Goal: Transaction & Acquisition: Purchase product/service

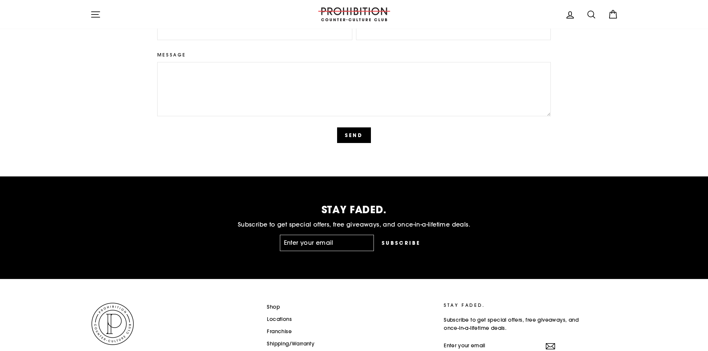
scroll to position [1858, 0]
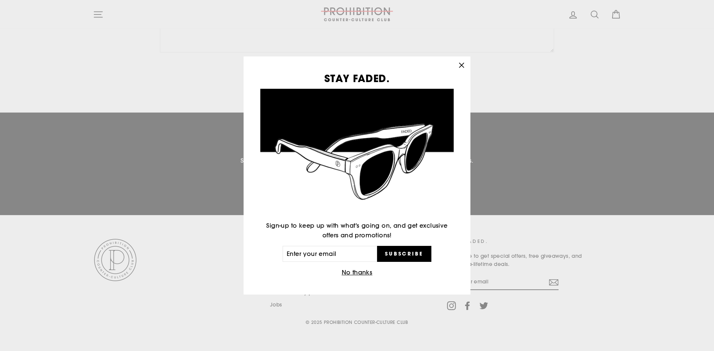
click at [462, 67] on icon "button" at bounding box center [461, 65] width 10 height 10
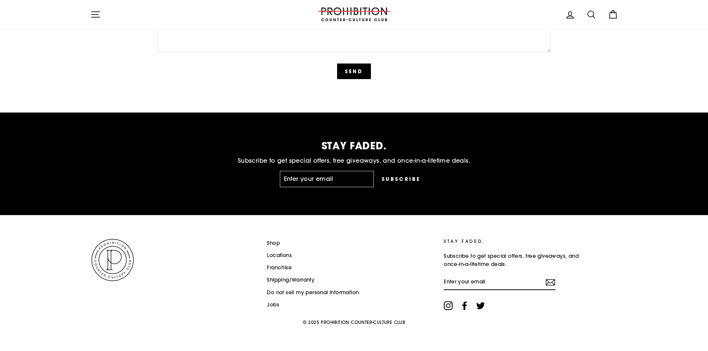
click at [450, 303] on icon at bounding box center [448, 306] width 9 height 9
click at [467, 306] on icon at bounding box center [464, 306] width 4 height 9
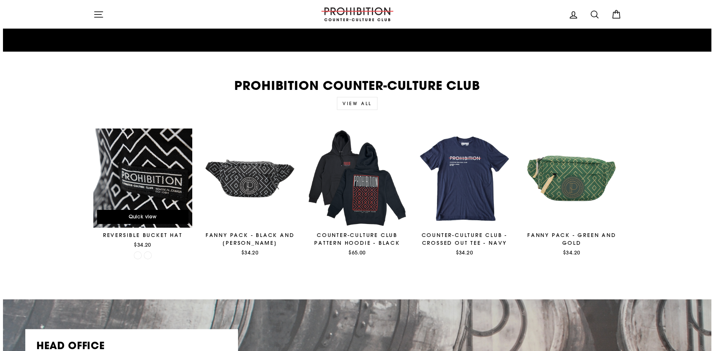
scroll to position [1151, 0]
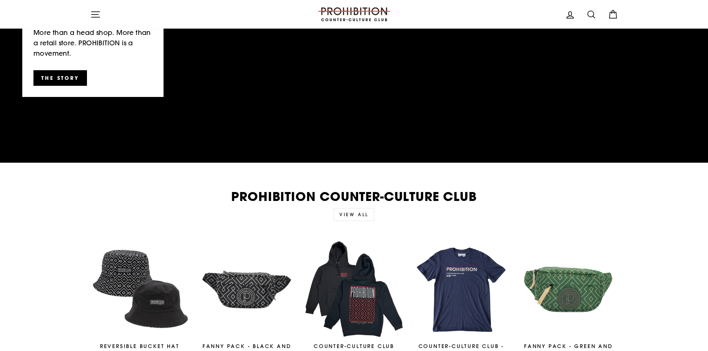
click at [96, 15] on icon "button" at bounding box center [95, 15] width 8 height 6
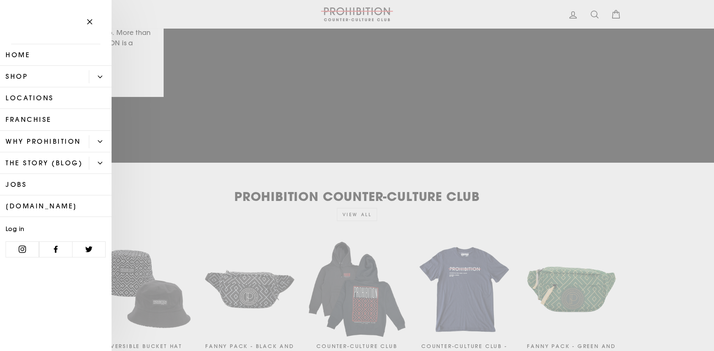
click at [51, 99] on link "Locations" at bounding box center [56, 98] width 112 height 22
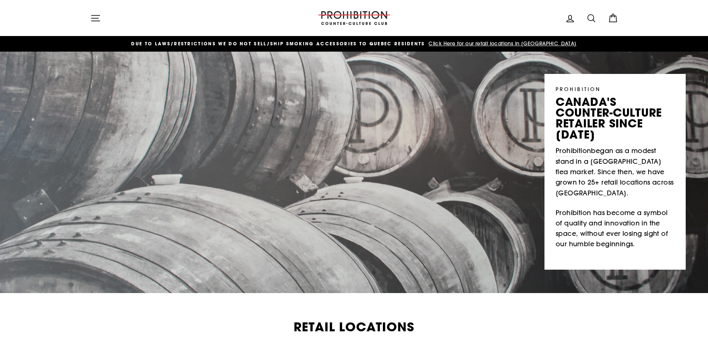
click at [93, 17] on icon "button" at bounding box center [95, 18] width 10 height 10
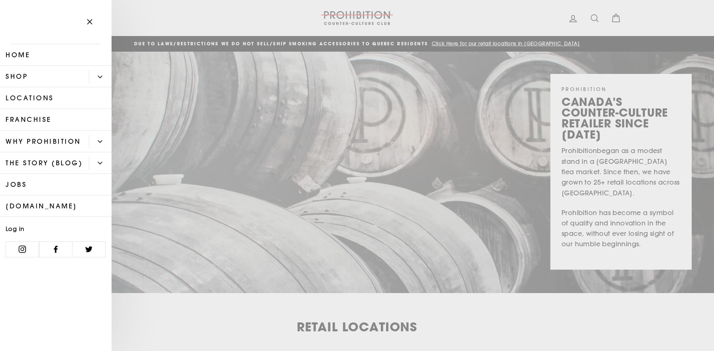
click at [106, 76] on button "Primary" at bounding box center [100, 76] width 23 height 13
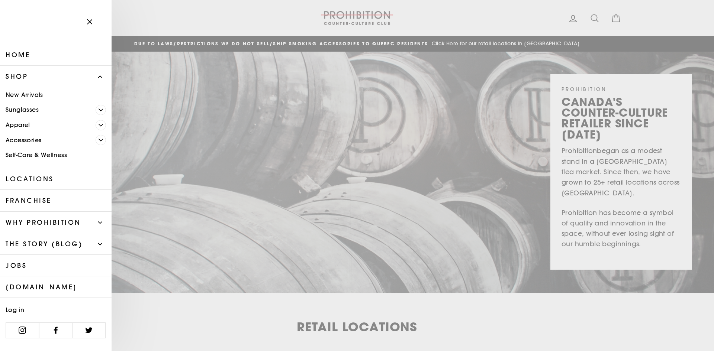
click at [22, 93] on link "New Arrivals" at bounding box center [56, 94] width 112 height 15
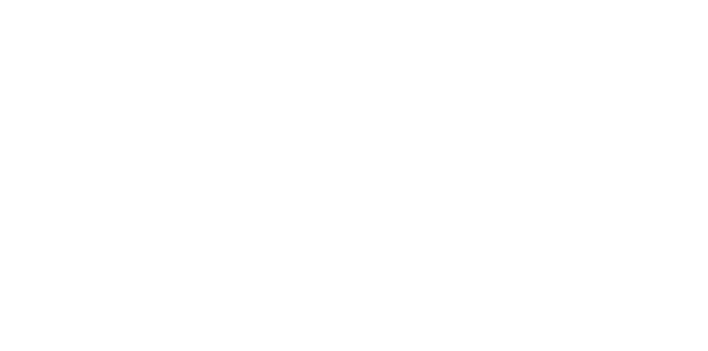
select select "best-selling"
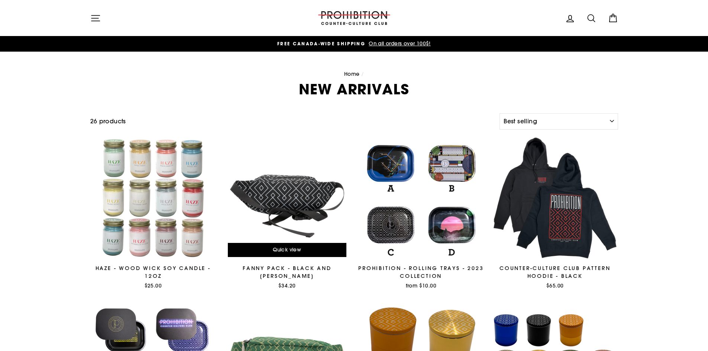
click at [298, 197] on div at bounding box center [287, 198] width 127 height 127
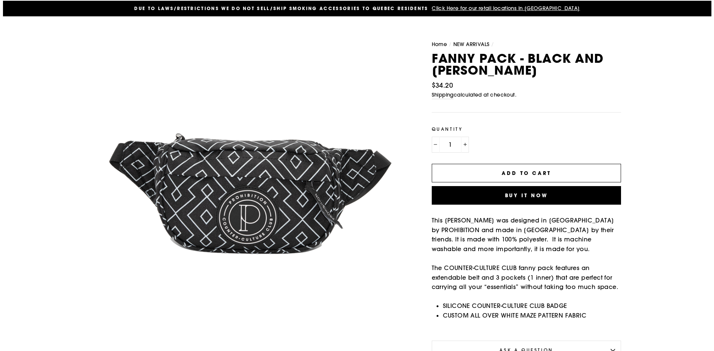
scroll to position [74, 0]
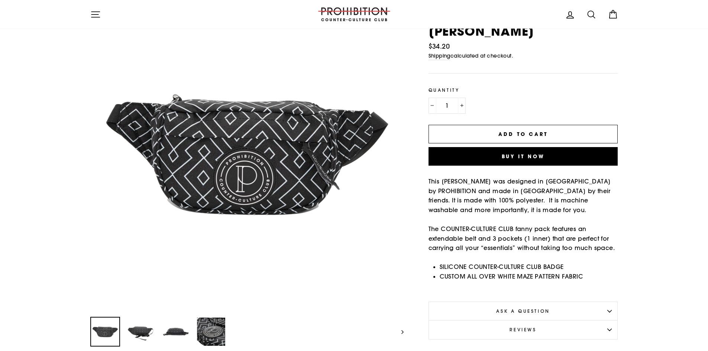
click at [556, 132] on button "Add to cart" at bounding box center [524, 134] width 190 height 19
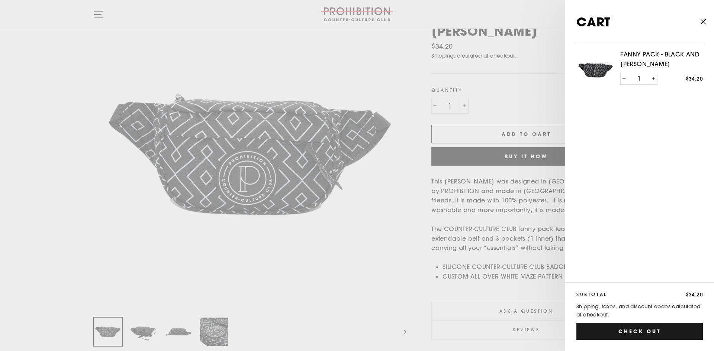
click at [650, 331] on button "Check out" at bounding box center [639, 331] width 126 height 17
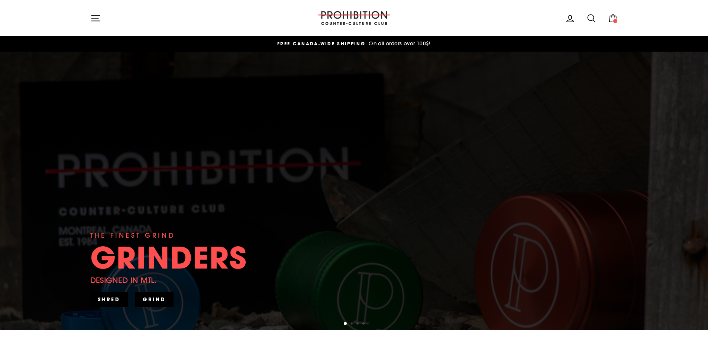
click at [93, 15] on icon "button" at bounding box center [95, 18] width 8 height 6
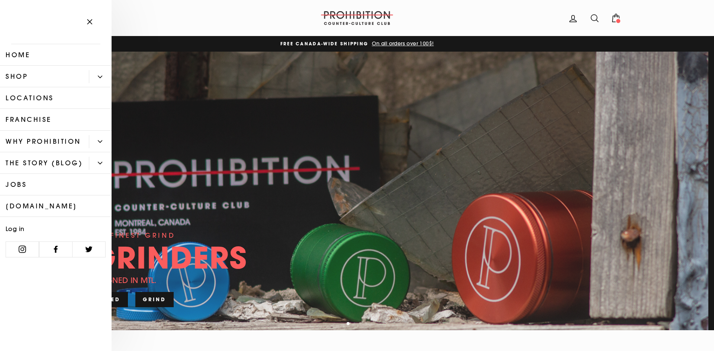
click at [34, 101] on link "Locations" at bounding box center [56, 98] width 112 height 22
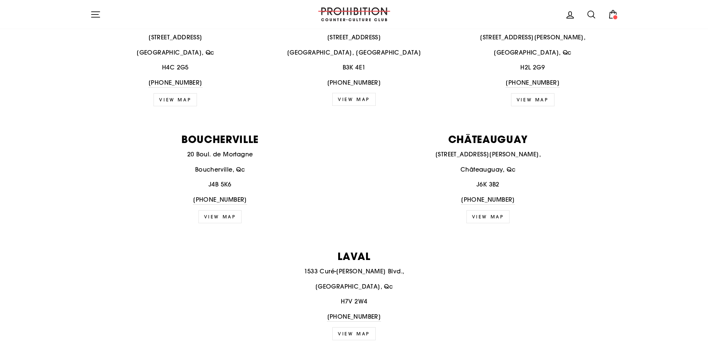
scroll to position [298, 0]
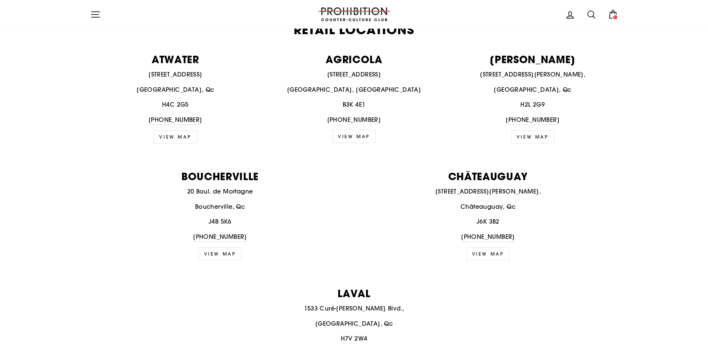
click at [357, 106] on p "B3K 4E1" at bounding box center [354, 105] width 171 height 10
copy p "B3K 4E1"
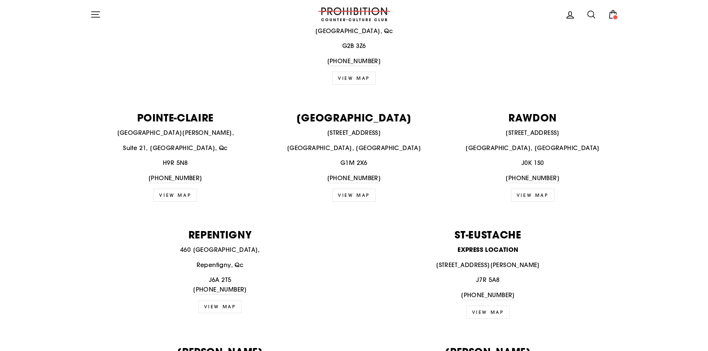
scroll to position [818, 0]
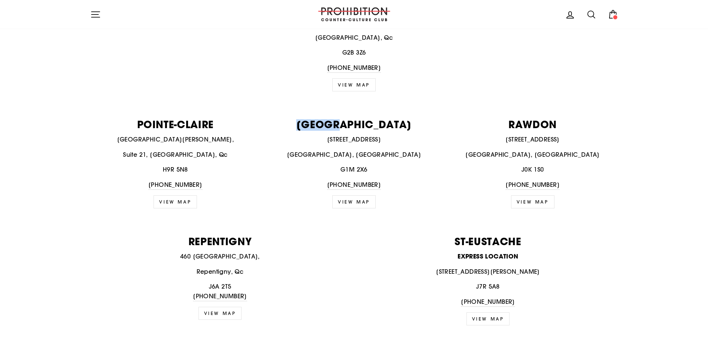
drag, startPoint x: 358, startPoint y: 120, endPoint x: 314, endPoint y: 119, distance: 43.9
click at [314, 119] on p "[GEOGRAPHIC_DATA]" at bounding box center [354, 124] width 171 height 10
copy p "[GEOGRAPHIC_DATA]"
click at [342, 168] on p "G1M 2X6" at bounding box center [354, 170] width 171 height 10
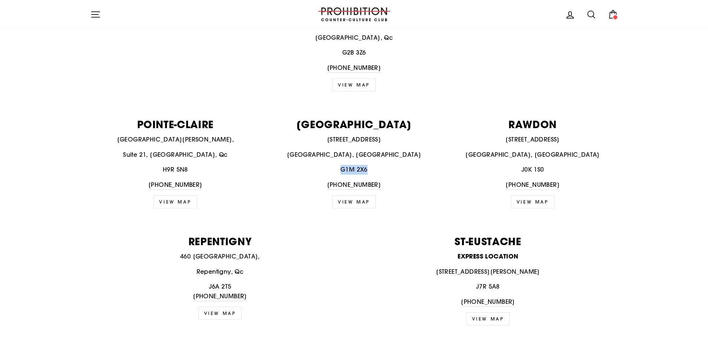
click at [342, 168] on p "G1M 2X6" at bounding box center [354, 170] width 171 height 10
copy p "G1M 2X6"
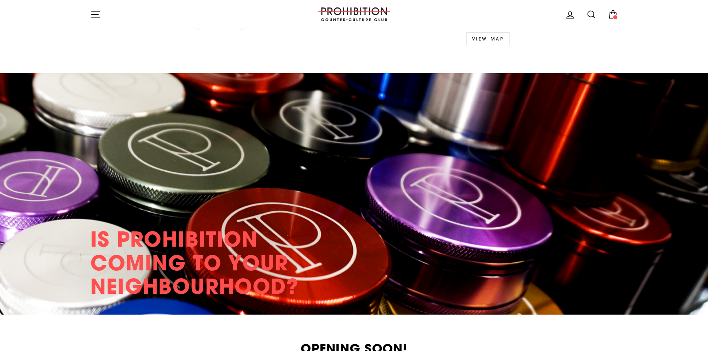
scroll to position [1794, 0]
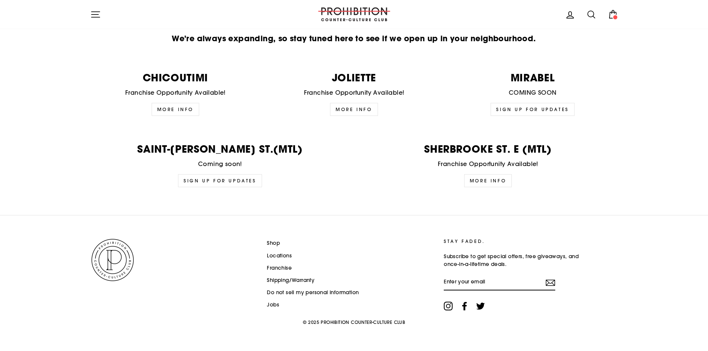
click at [464, 305] on icon at bounding box center [464, 306] width 4 height 9
